Goal: Navigation & Orientation: Find specific page/section

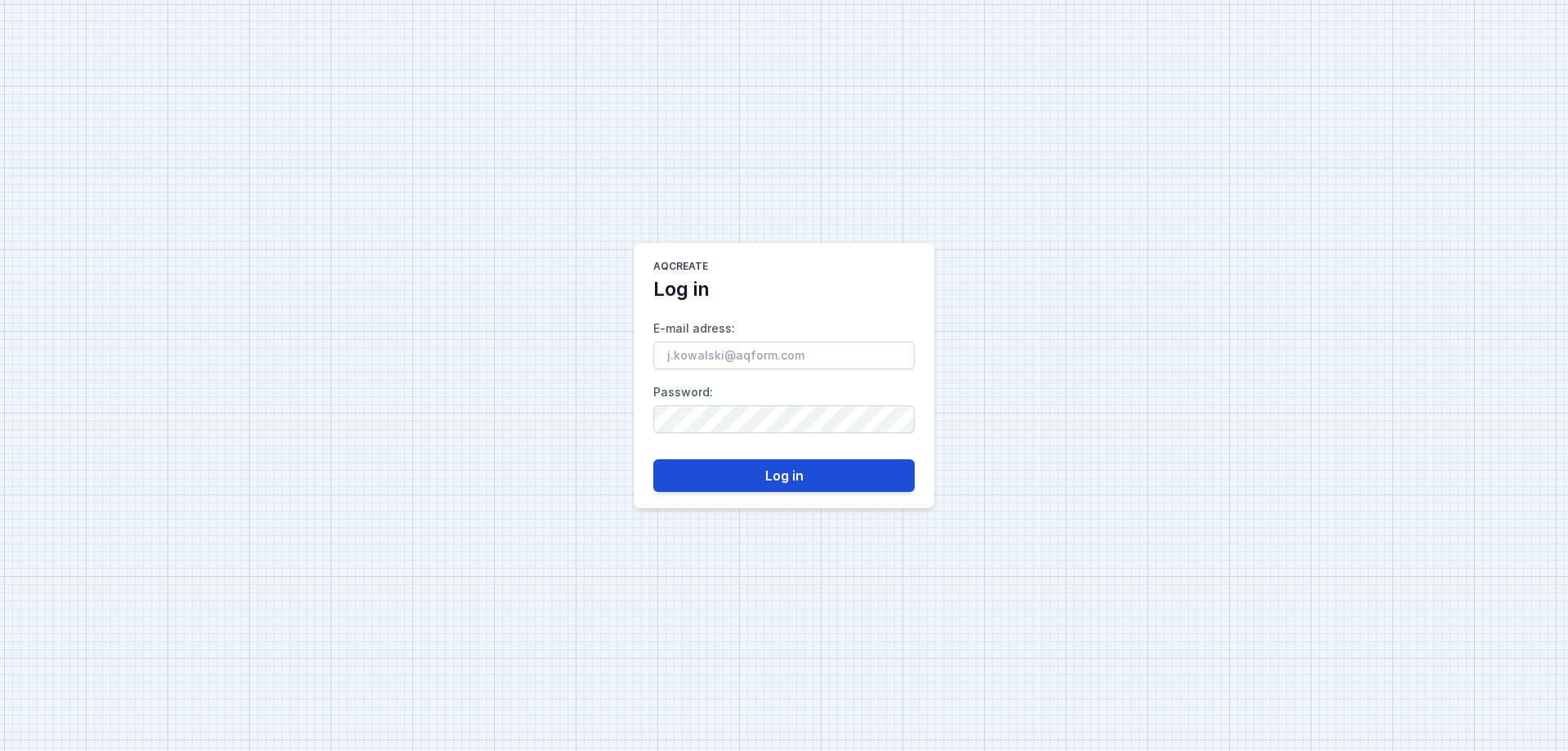
type input "[EMAIL_ADDRESS][DOMAIN_NAME]"
click at [770, 478] on button "Log in" at bounding box center [784, 476] width 262 height 32
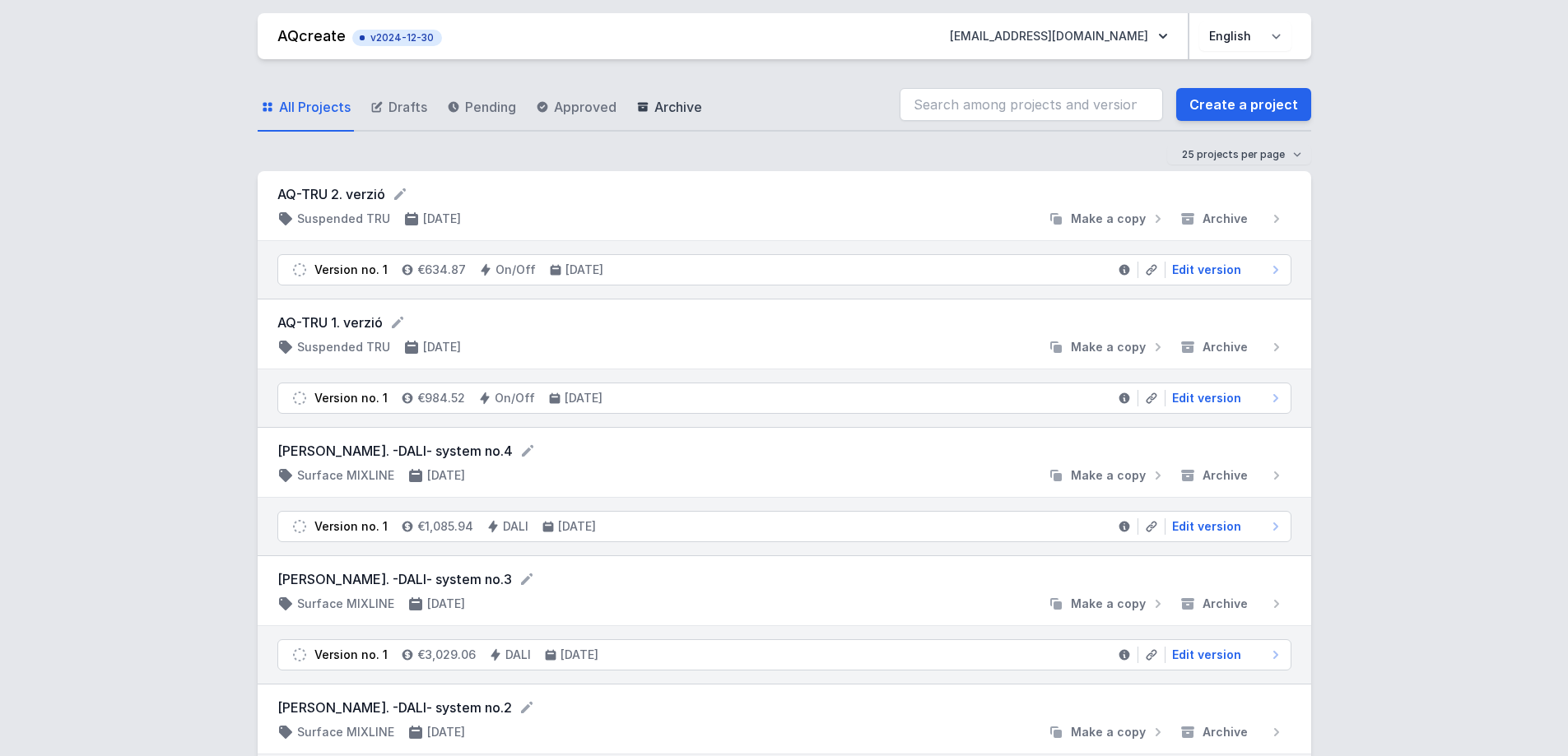
click at [670, 97] on span "Archive" at bounding box center [678, 107] width 48 height 20
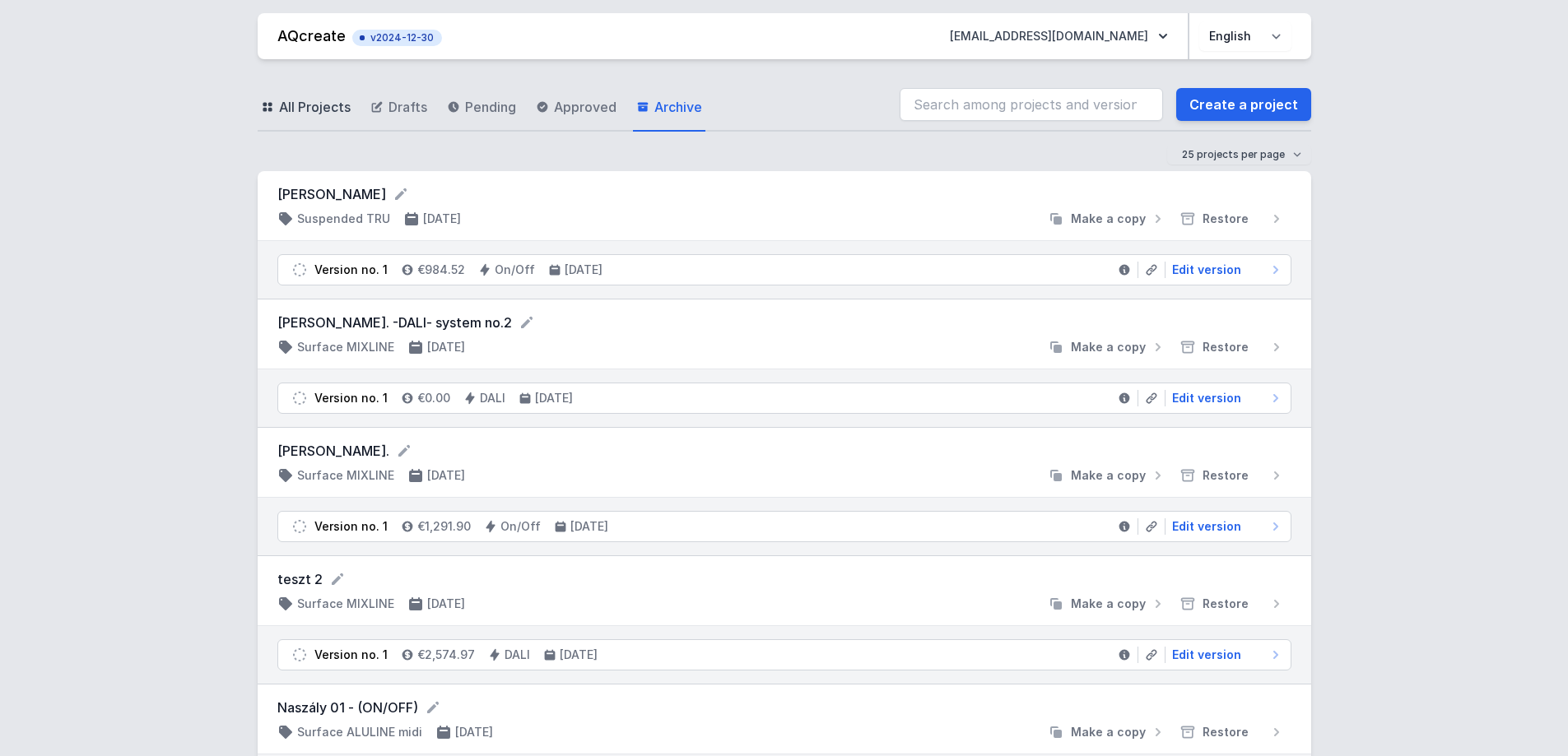
click at [308, 109] on span "All Projects" at bounding box center [315, 107] width 72 height 20
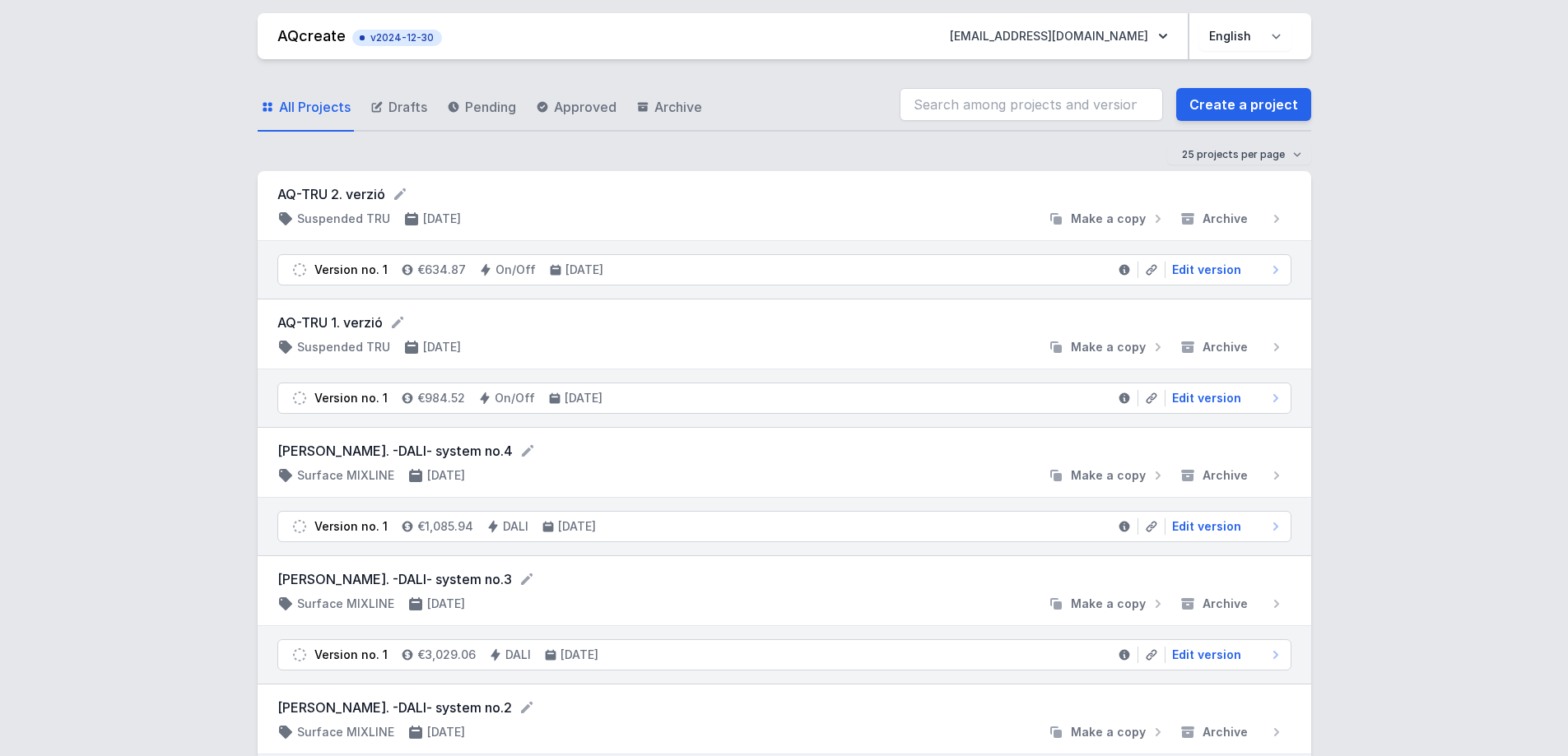
click at [383, 37] on span "v2024-12-30" at bounding box center [397, 37] width 74 height 13
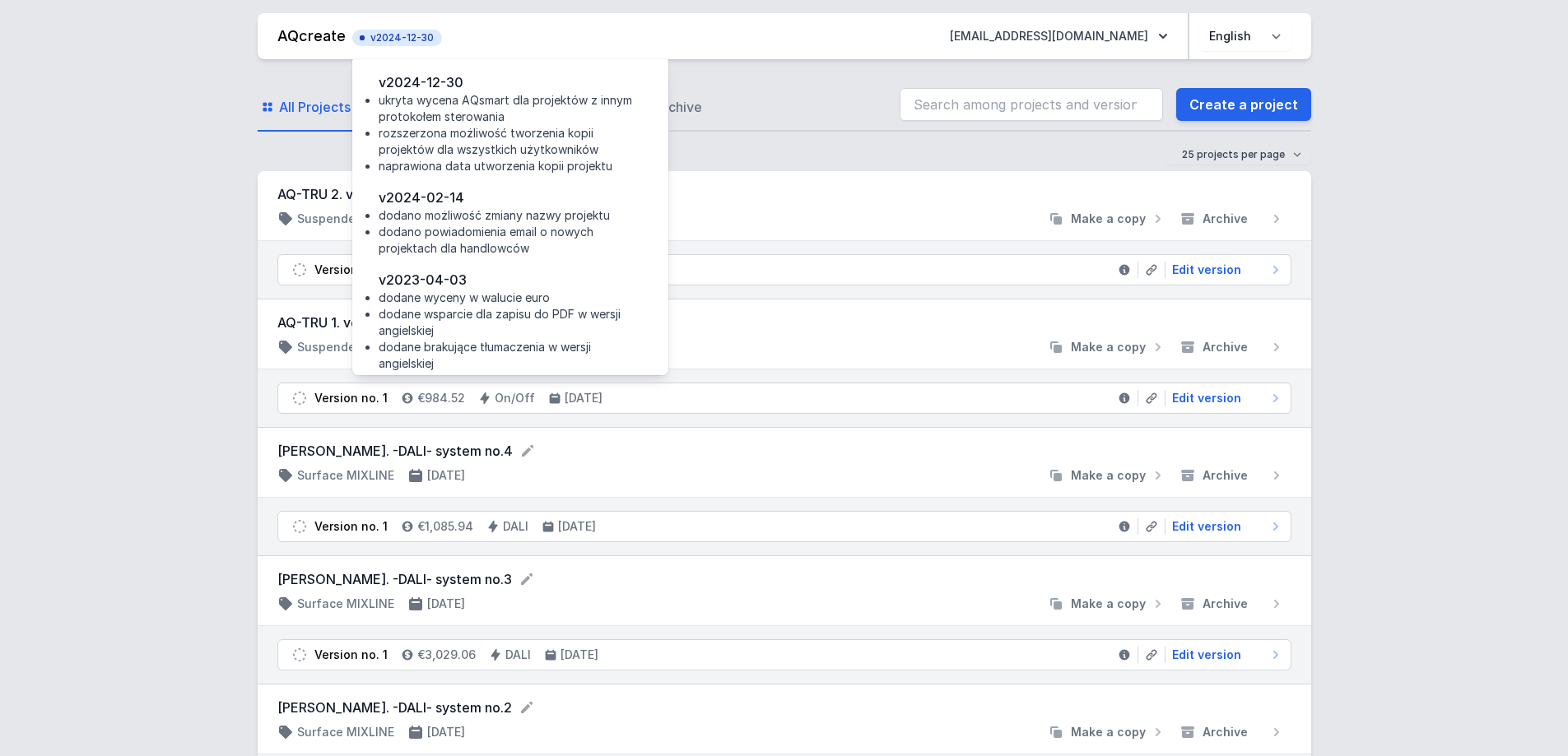
click at [811, 65] on div "All Projects Drafts Pending Approved Archive Create a project 25 projects per p…" at bounding box center [784, 742] width 1054 height 1368
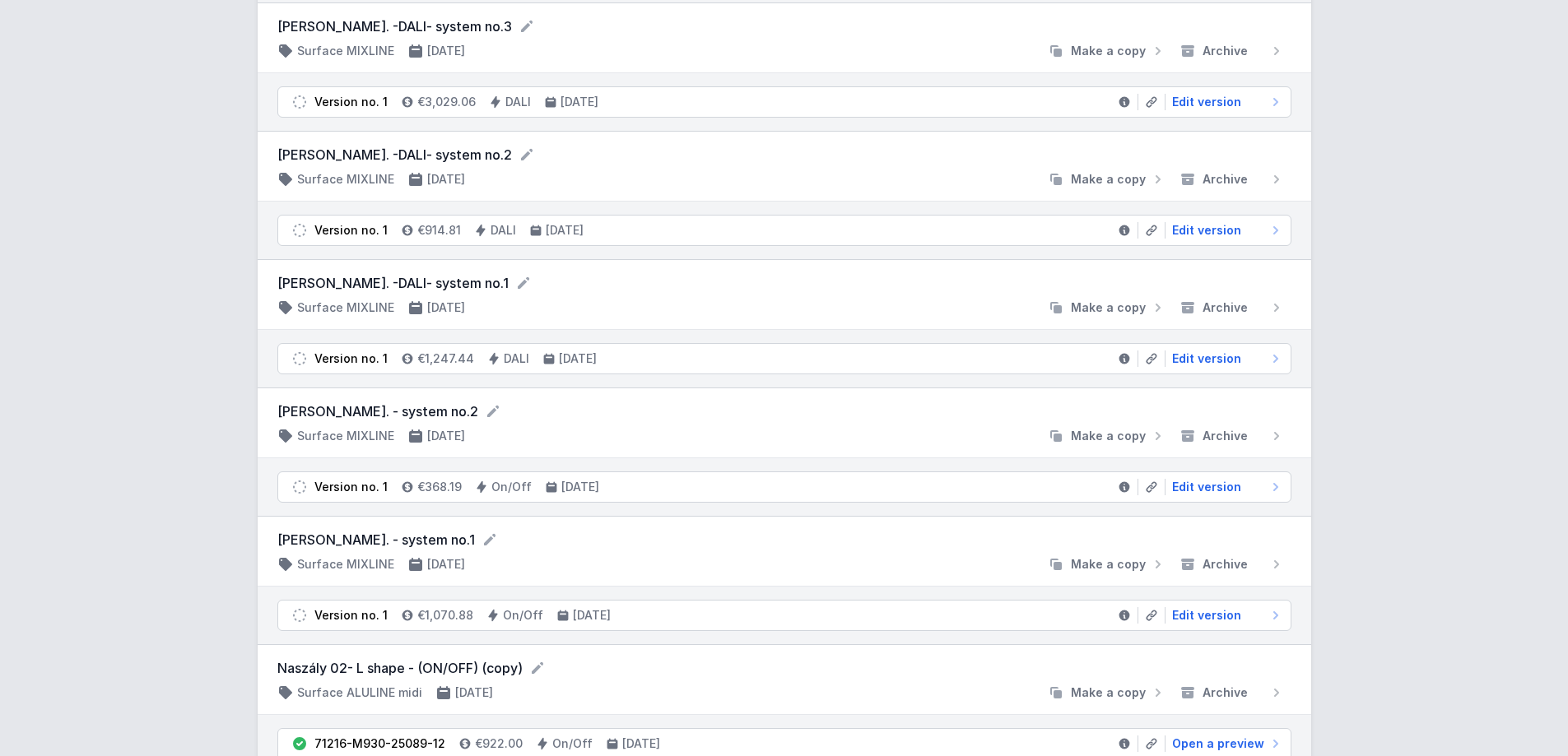
scroll to position [684, 0]
